Goal: Task Accomplishment & Management: Manage account settings

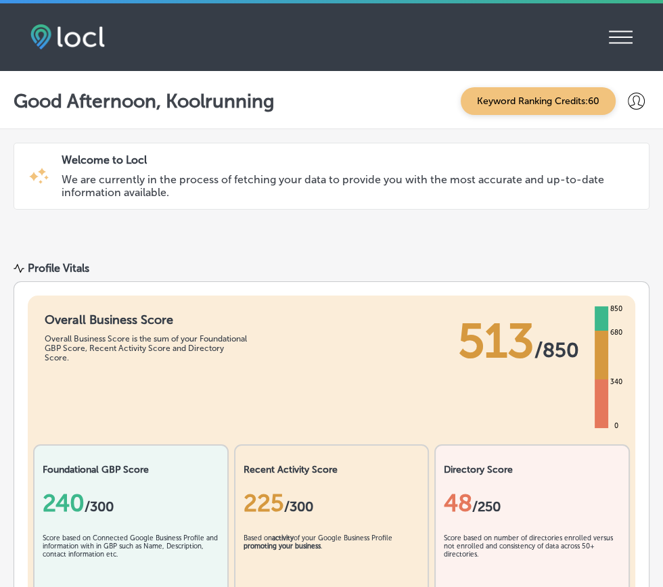
click at [646, 95] on div at bounding box center [635, 101] width 27 height 27
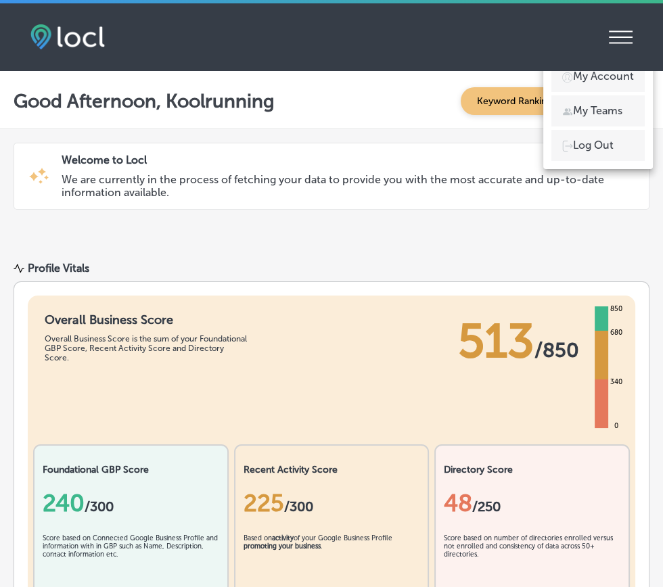
click at [612, 75] on p "My Account" at bounding box center [603, 76] width 61 height 16
select select "US"
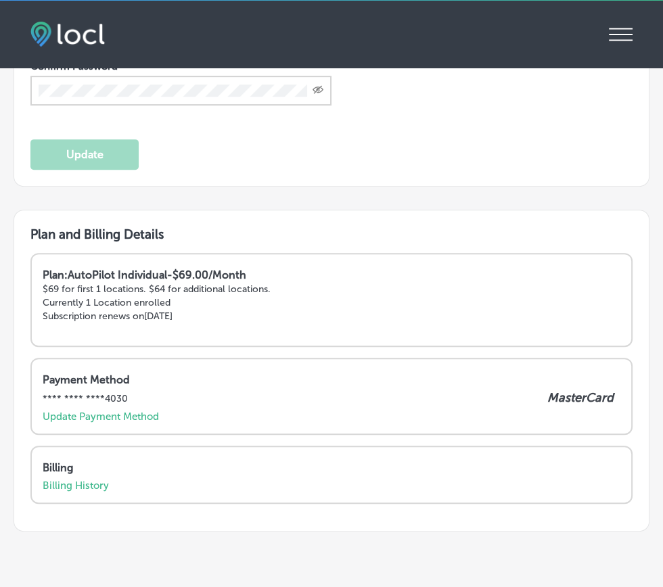
scroll to position [3, 0]
click at [87, 418] on p "Update Payment Method" at bounding box center [101, 416] width 116 height 12
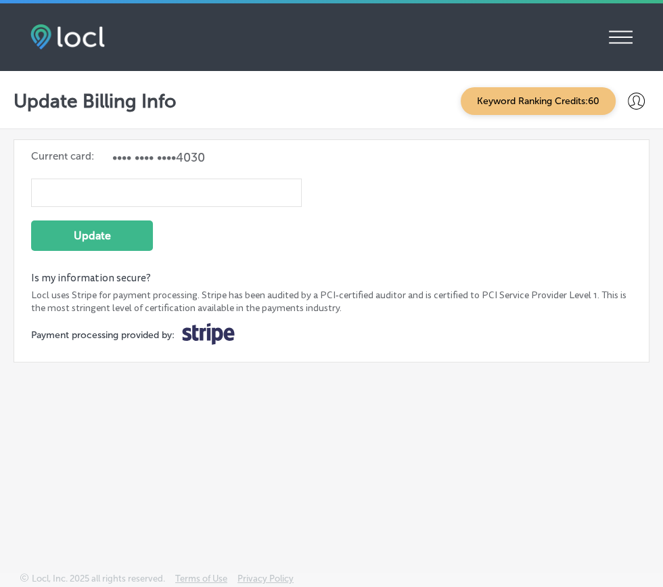
scroll to position [3, 0]
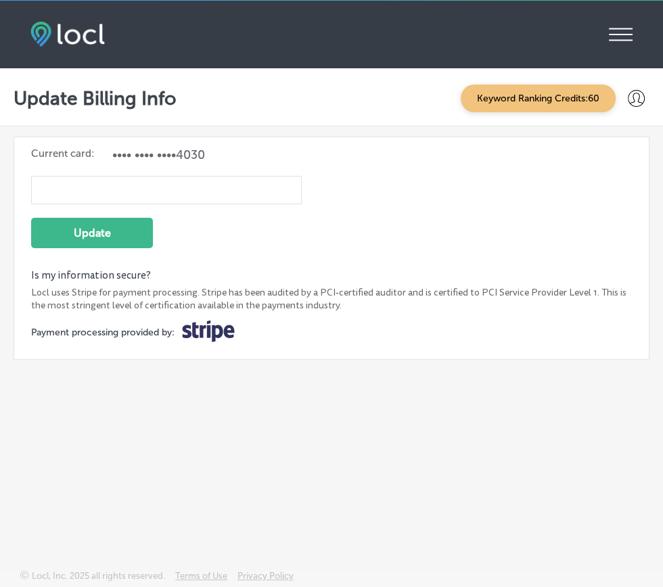
select select "US"
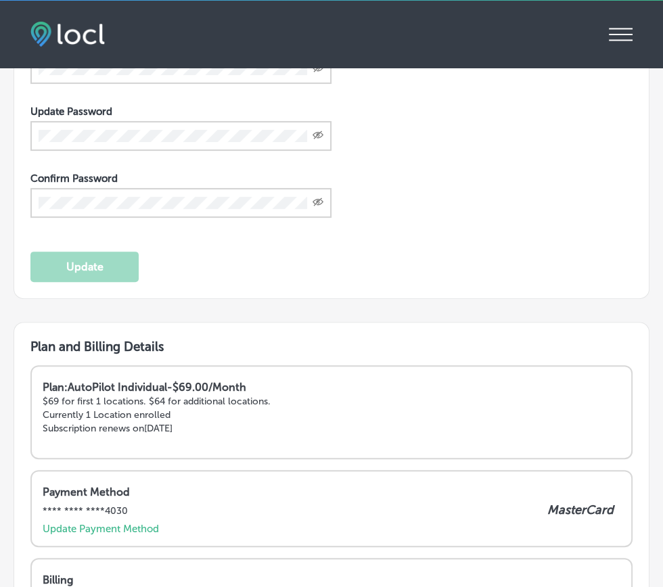
scroll to position [401, 0]
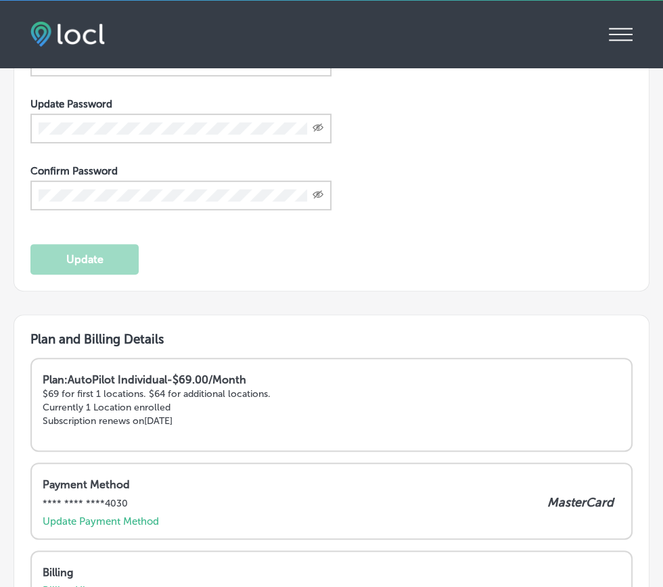
click at [99, 422] on p "Subscription renews on [DATE]" at bounding box center [331, 420] width 577 height 11
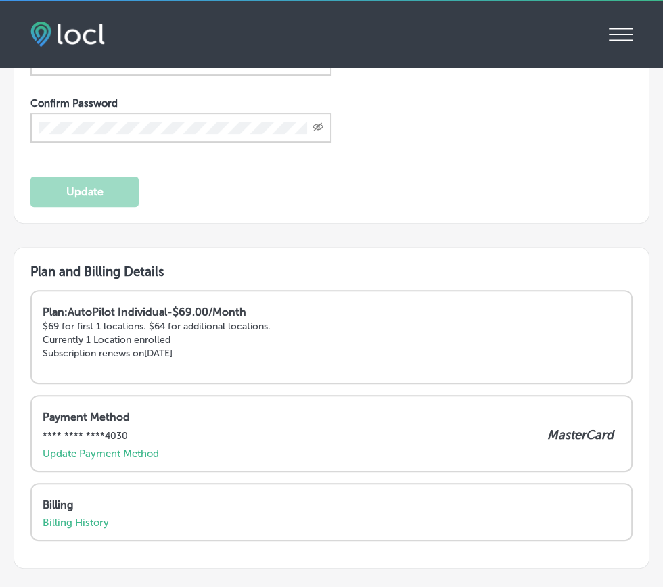
scroll to position [506, 0]
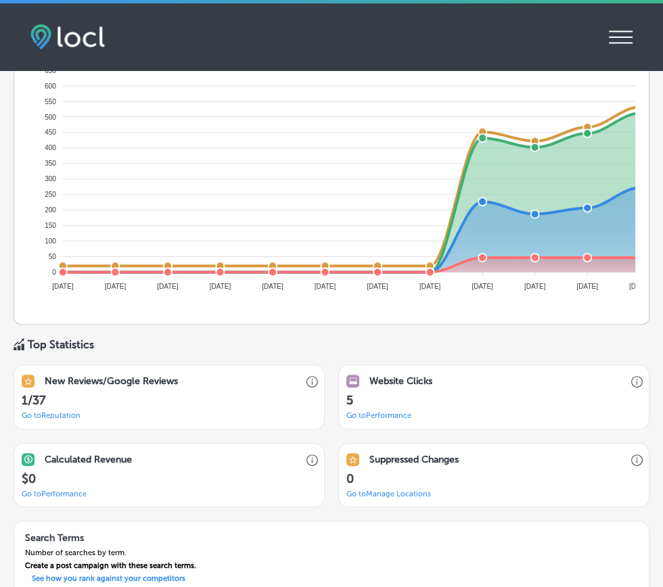
scroll to position [771, 0]
click at [399, 494] on link "Go to [GEOGRAPHIC_DATA] Locations" at bounding box center [388, 493] width 85 height 9
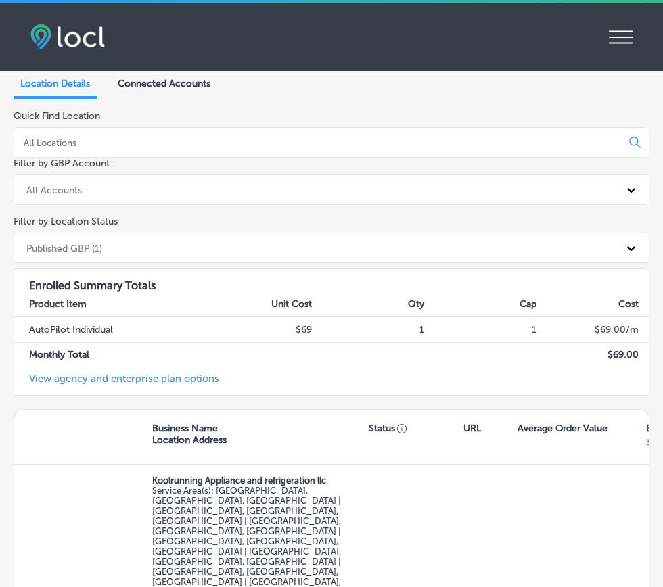
scroll to position [131, 0]
click at [85, 380] on link "View agency and enterprise plan options" at bounding box center [116, 384] width 205 height 22
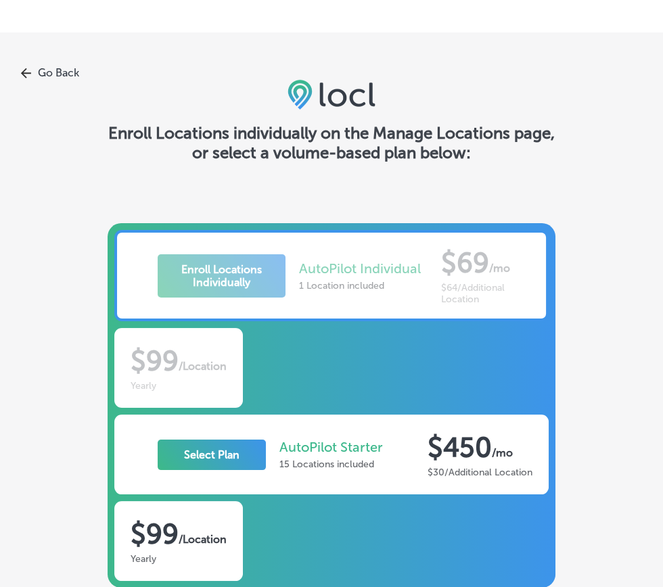
click at [28, 77] on icon at bounding box center [25, 73] width 11 height 11
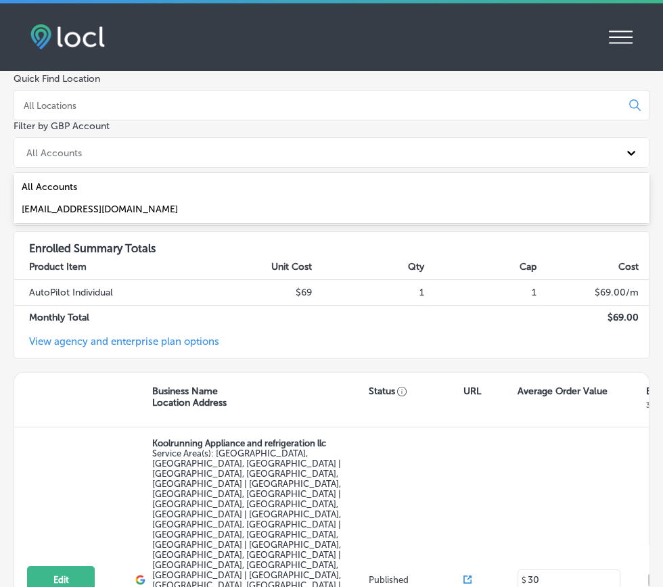
scroll to position [180, 0]
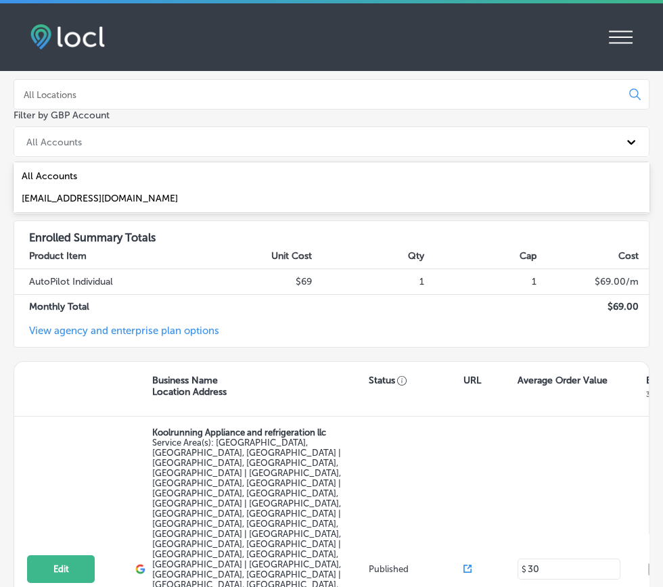
click at [43, 328] on link "View agency and enterprise plan options" at bounding box center [116, 336] width 205 height 22
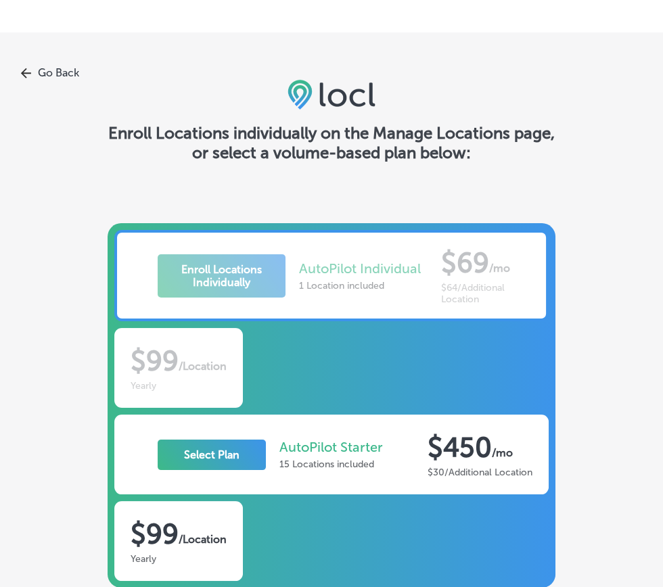
click at [193, 279] on div "Enroll Locations Individually AutoPilot Individual 1 Location included $69 / mo…" at bounding box center [331, 275] width 434 height 91
click at [498, 274] on div "Enroll Locations Individually AutoPilot Individual 1 Location included $69 / mo…" at bounding box center [331, 275] width 434 height 91
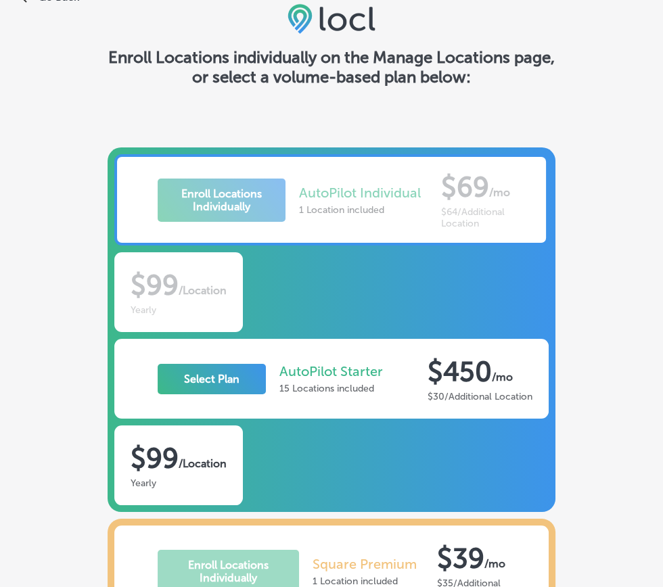
scroll to position [72, 0]
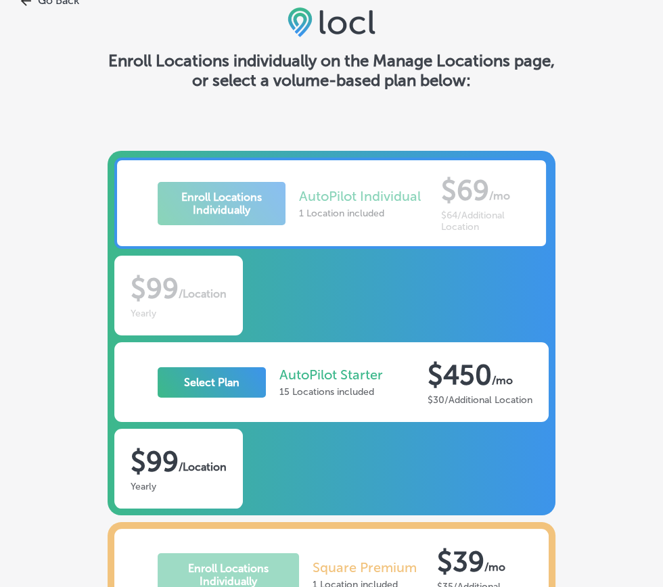
click at [183, 208] on div "Enroll Locations Individually AutoPilot Individual 1 Location included $69 / mo…" at bounding box center [331, 203] width 434 height 91
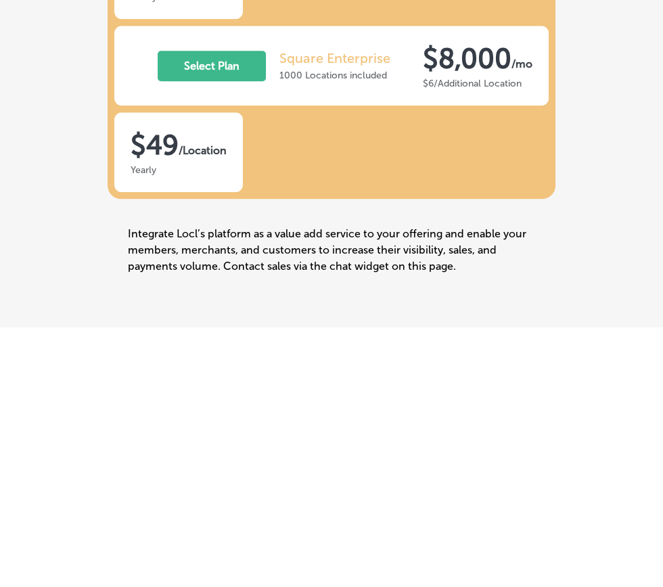
scroll to position [1020, 0]
